Goal: Information Seeking & Learning: Find specific fact

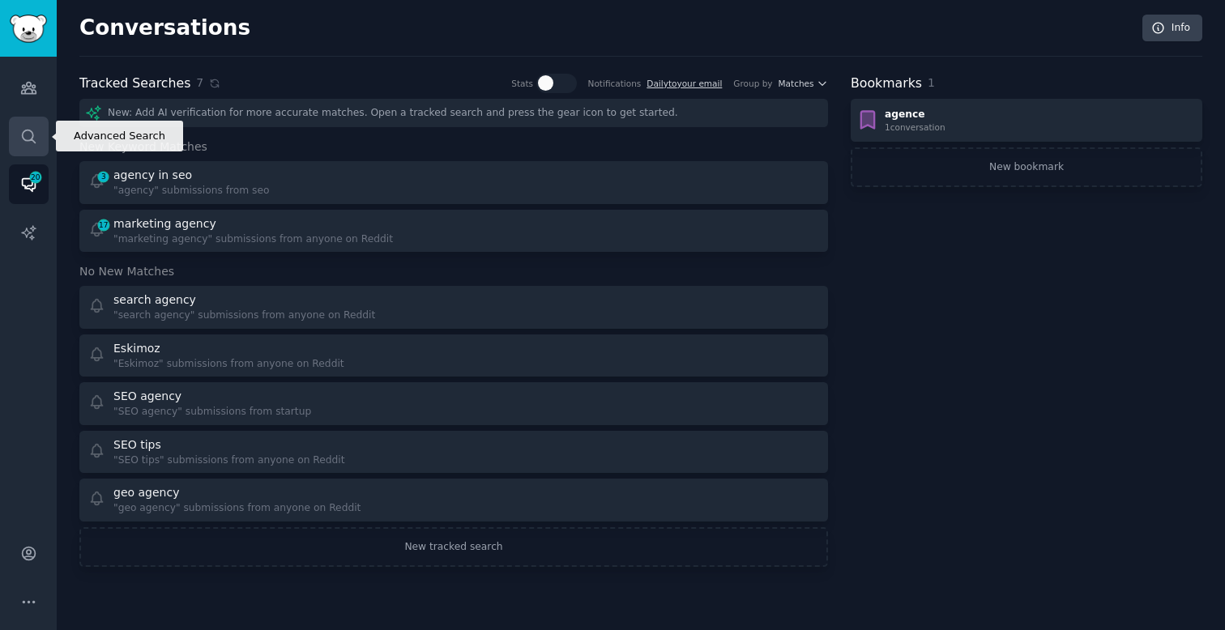
click at [17, 131] on link "Search" at bounding box center [29, 137] width 40 height 40
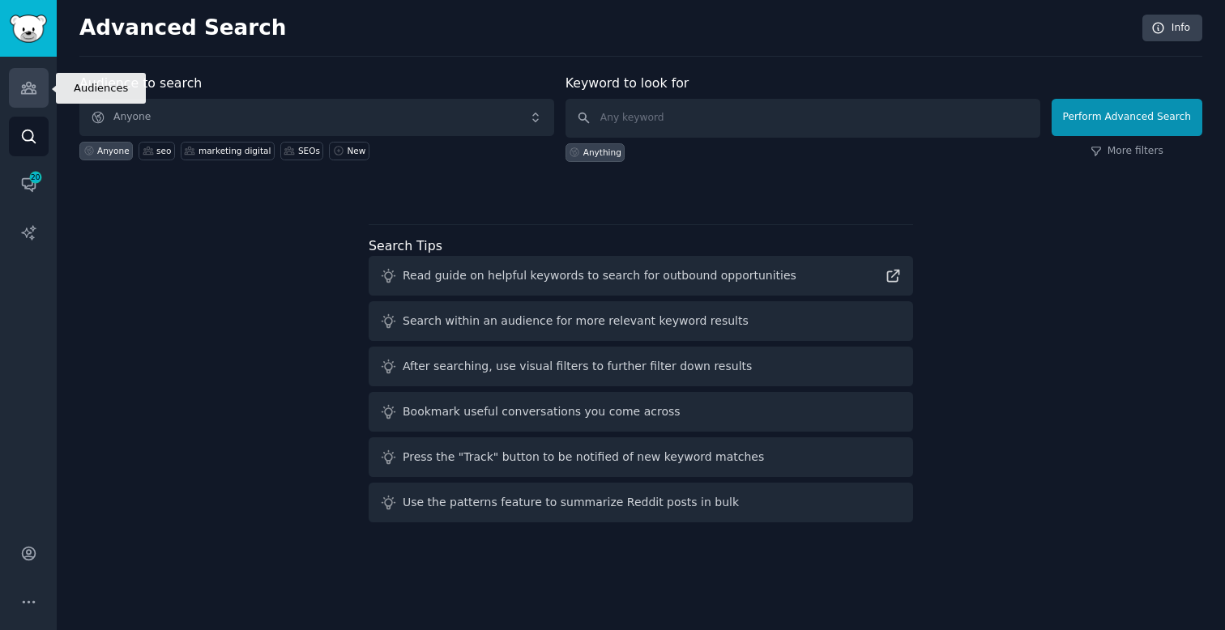
click at [17, 92] on link "Audiences" at bounding box center [29, 88] width 40 height 40
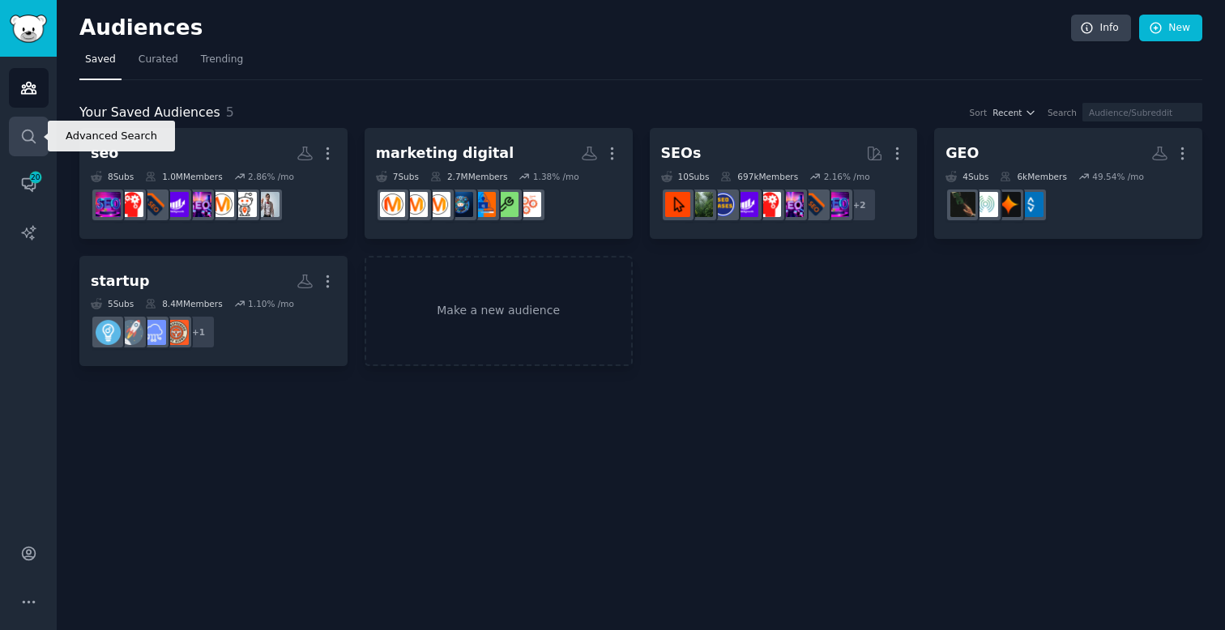
click at [24, 149] on link "Search" at bounding box center [29, 137] width 40 height 40
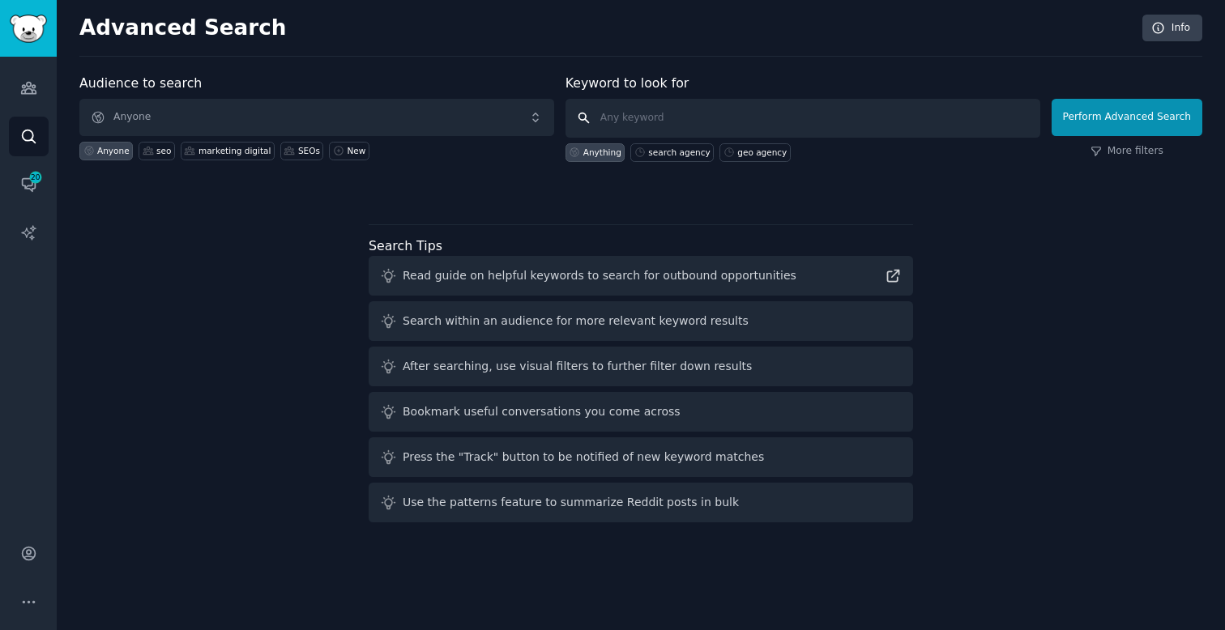
click at [685, 125] on input "text" at bounding box center [802, 118] width 475 height 39
type input "Spliiit"
click at [1121, 122] on button "Perform Advanced Search" at bounding box center [1126, 117] width 151 height 37
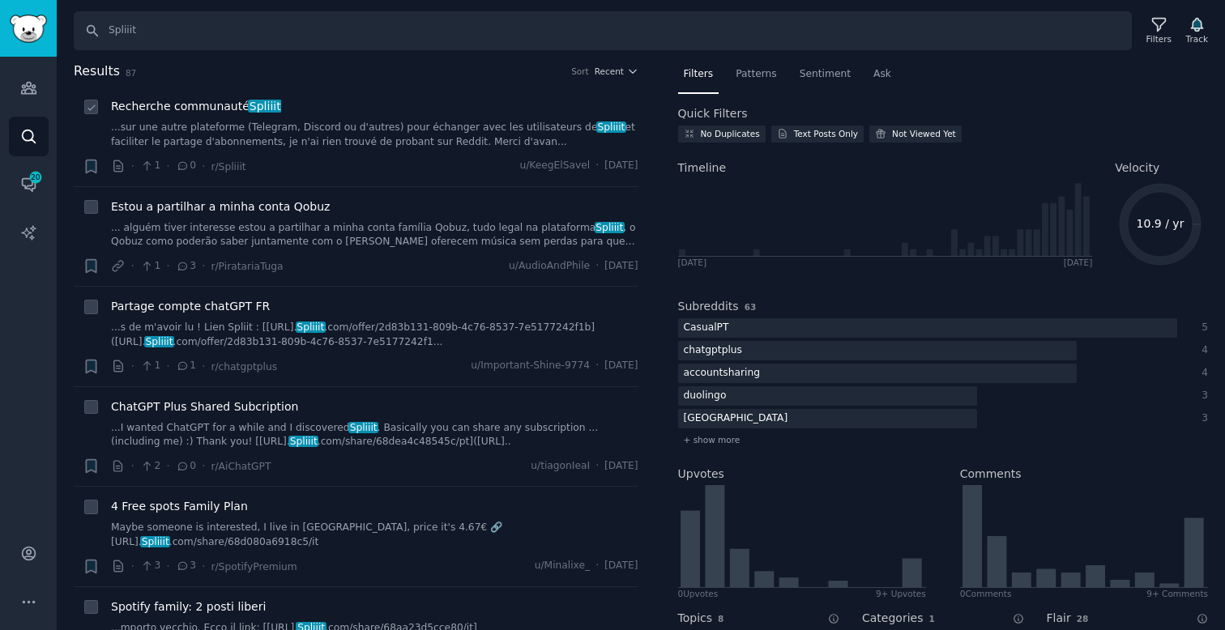
click at [338, 119] on div "Recherche communauté Spliiit ...sur une autre plateforme (Telegram, Discord ou …" at bounding box center [374, 123] width 527 height 51
click at [335, 133] on link "...sur une autre plateforme (Telegram, Discord ou d'autres) pour échanger avec …" at bounding box center [374, 135] width 527 height 28
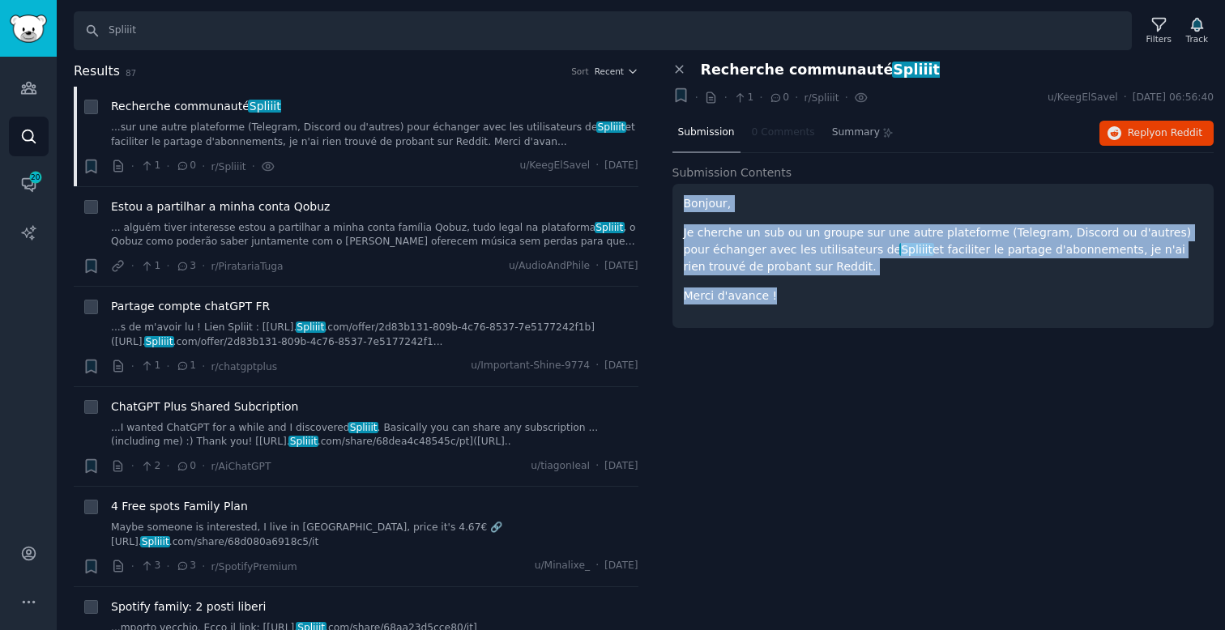
drag, startPoint x: 803, startPoint y: 300, endPoint x: 678, endPoint y: 207, distance: 156.2
click at [678, 206] on div "Bonjour, Je cherche un sub ou un groupe sur une autre plateforme (Telegram, Dis…" at bounding box center [943, 256] width 542 height 144
copy div "Bonjour, Je cherche un sub ou un groupe sur une autre plateforme (Telegram, Dis…"
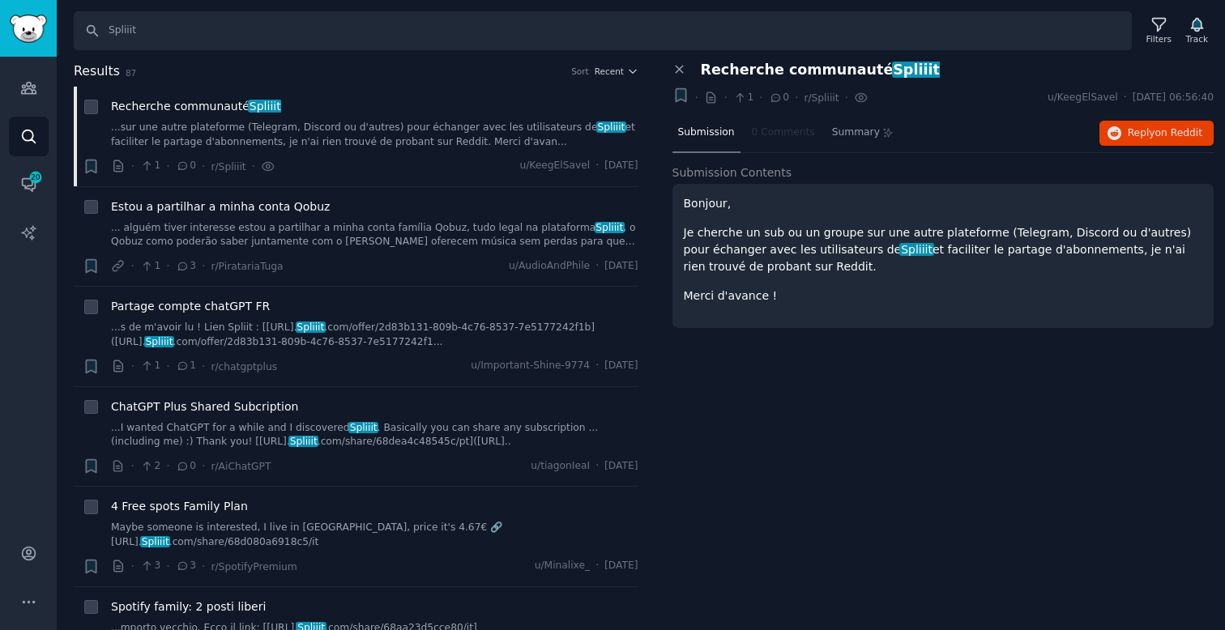
click at [914, 153] on div "Close panel Recherche communauté Spliiit + · · 1 · 0 · r/Spliiit · u/KeegElSave…" at bounding box center [943, 204] width 542 height 284
click at [335, 224] on link "... alguém tiver interesse estou a partilhar a minha conta família [PERSON_NAME…" at bounding box center [374, 235] width 527 height 28
